Goal: Task Accomplishment & Management: Manage account settings

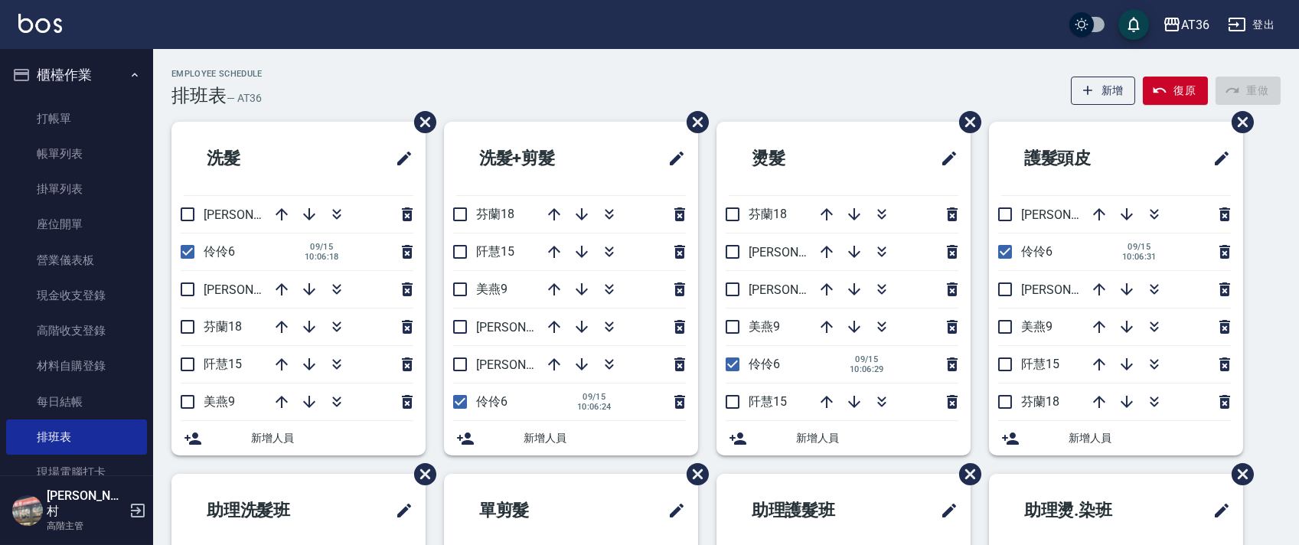
drag, startPoint x: 1001, startPoint y: 252, endPoint x: 1029, endPoint y: 182, distance: 75.2
click at [1001, 252] on input "checkbox" at bounding box center [1005, 252] width 32 height 32
checkbox input "false"
click at [731, 362] on input "checkbox" at bounding box center [732, 364] width 32 height 32
checkbox input "false"
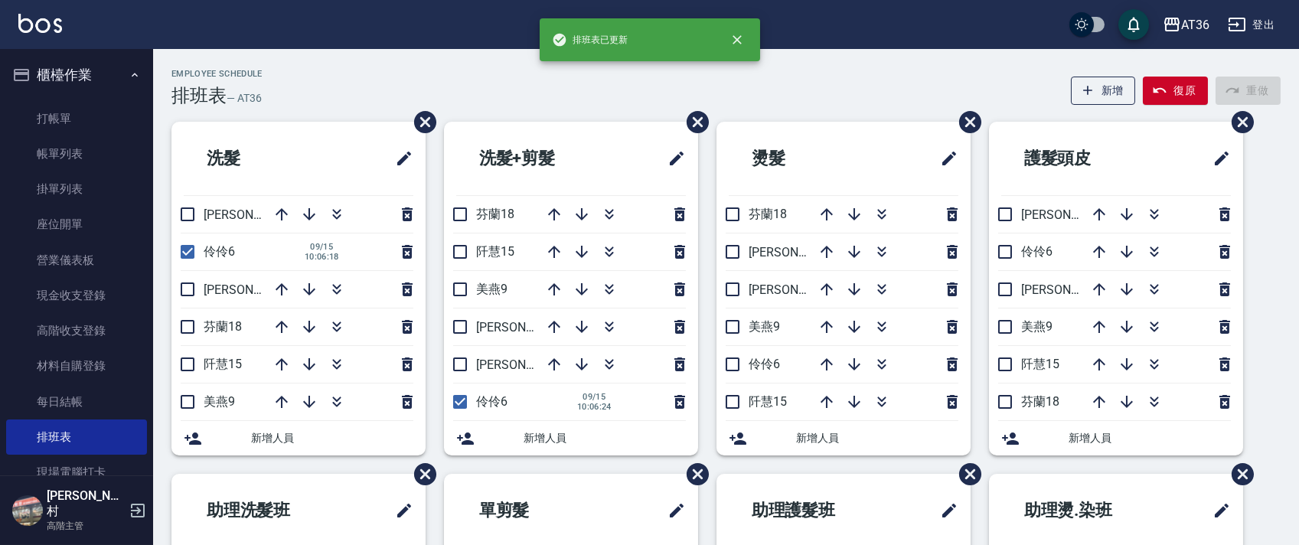
click at [462, 402] on input "checkbox" at bounding box center [460, 402] width 32 height 32
checkbox input "false"
click at [187, 257] on input "checkbox" at bounding box center [187, 252] width 32 height 32
checkbox input "false"
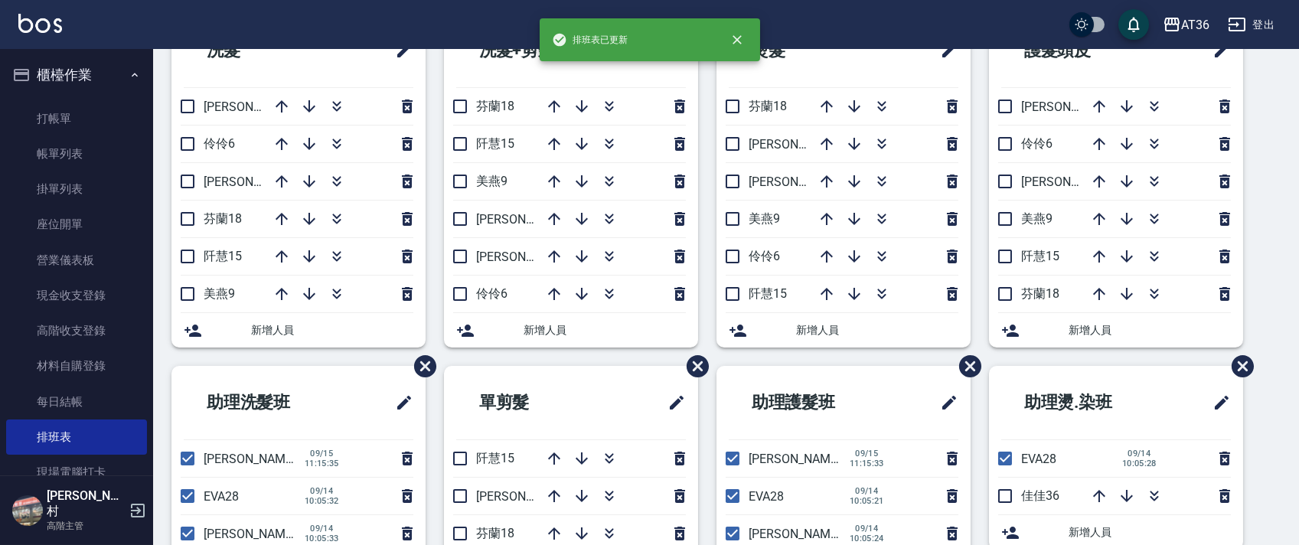
scroll to position [287, 0]
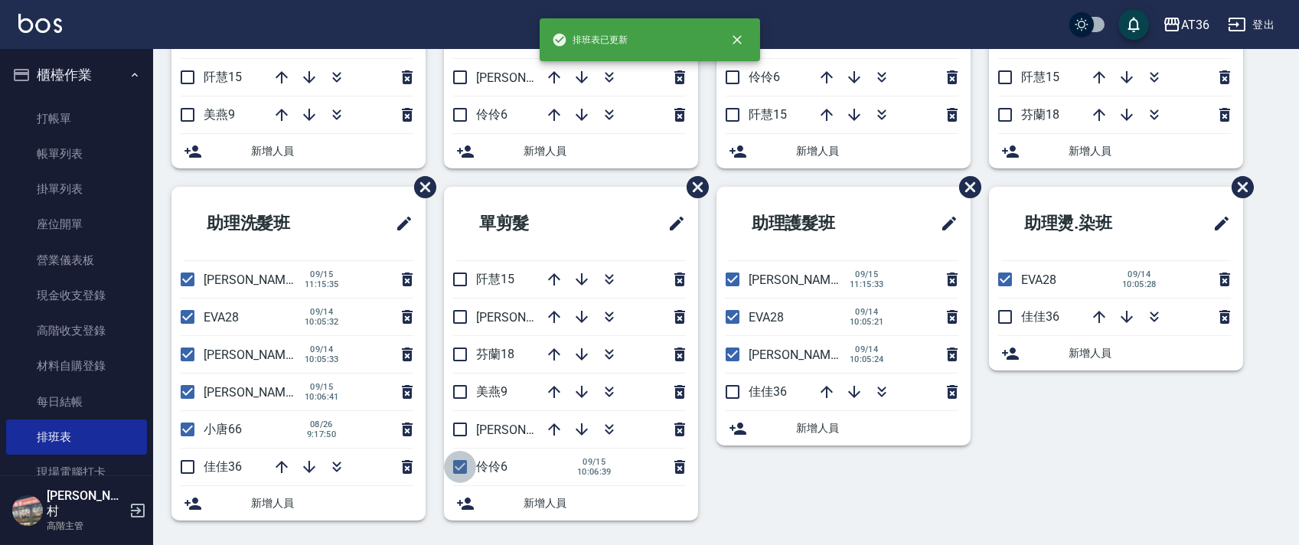
click at [461, 461] on input "checkbox" at bounding box center [460, 467] width 32 height 32
checkbox input "false"
click at [190, 280] on input "checkbox" at bounding box center [187, 279] width 32 height 32
checkbox input "false"
click at [189, 471] on input "checkbox" at bounding box center [187, 467] width 32 height 32
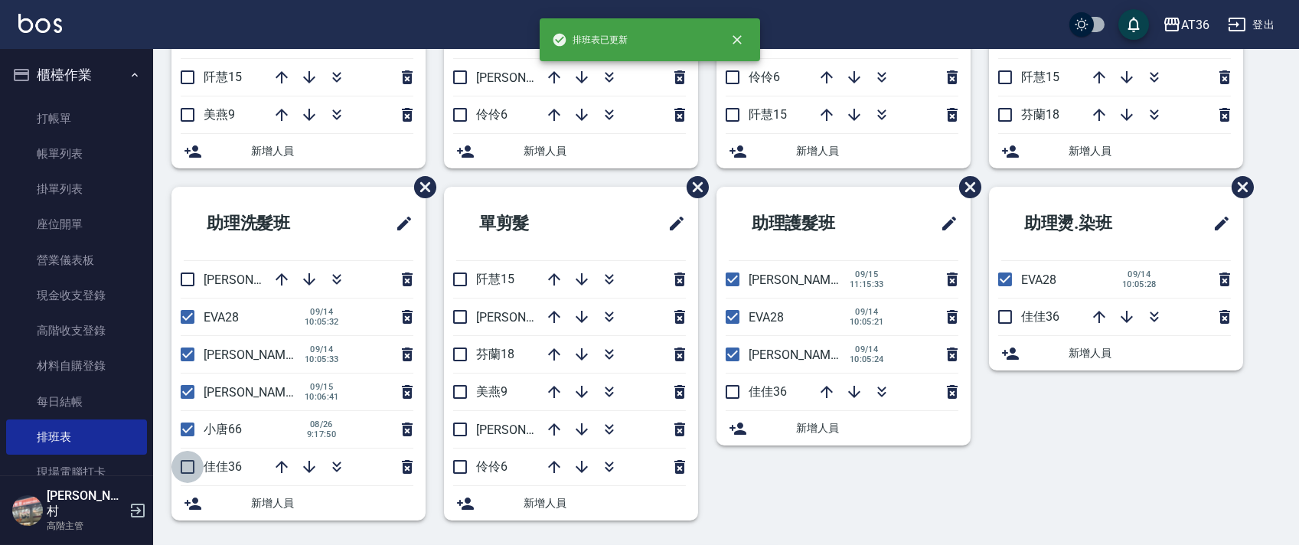
checkbox input "true"
click at [736, 281] on input "checkbox" at bounding box center [732, 279] width 32 height 32
checkbox input "false"
click at [738, 393] on input "checkbox" at bounding box center [732, 392] width 32 height 32
checkbox input "true"
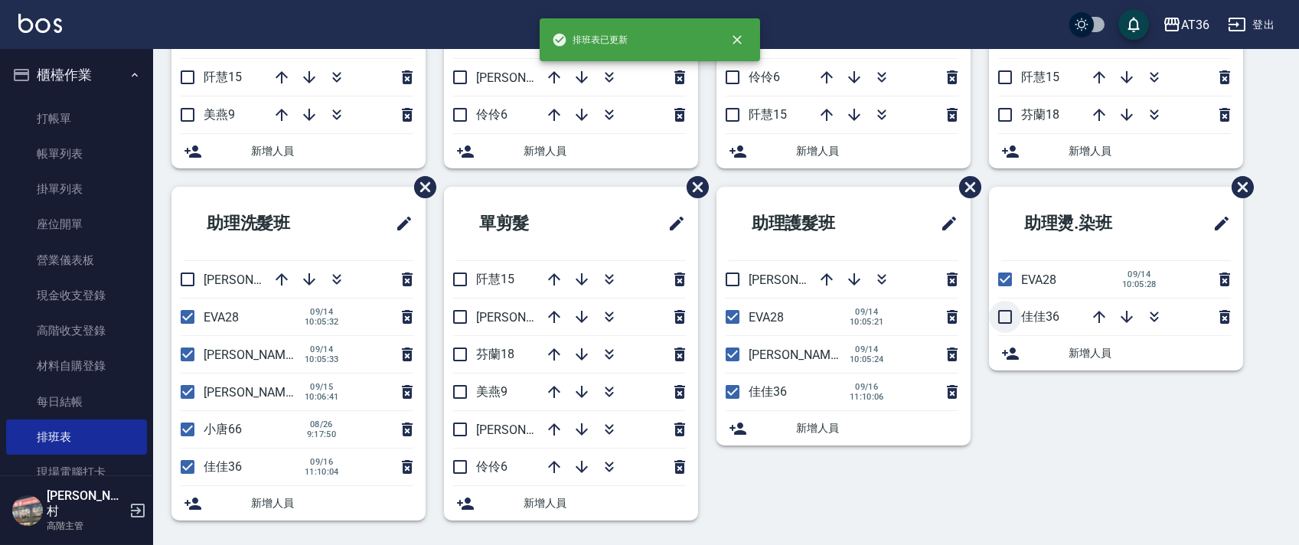
click at [1003, 321] on input "checkbox" at bounding box center [1005, 317] width 32 height 32
checkbox input "true"
